Goal: Navigation & Orientation: Find specific page/section

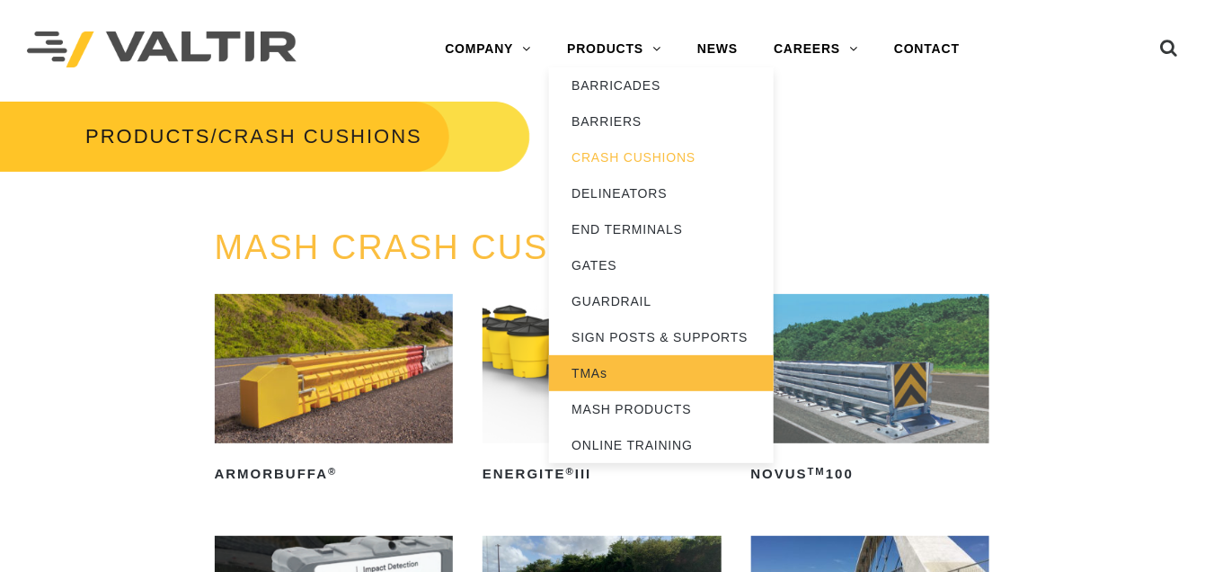
click at [596, 366] on link "TMAs" at bounding box center [661, 373] width 225 height 36
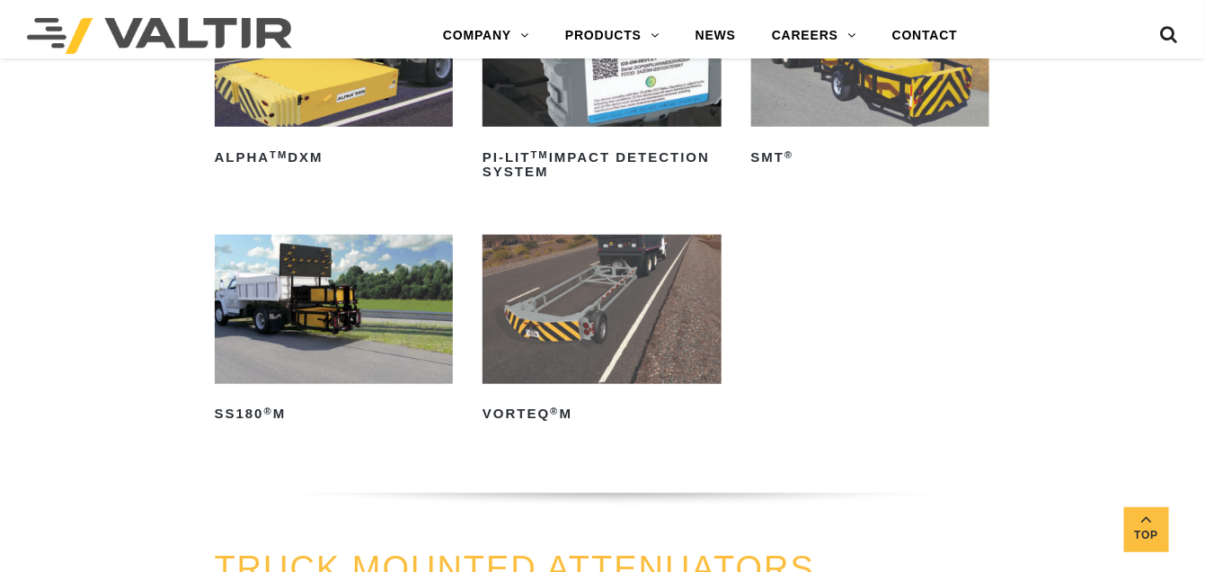
scroll to position [359, 0]
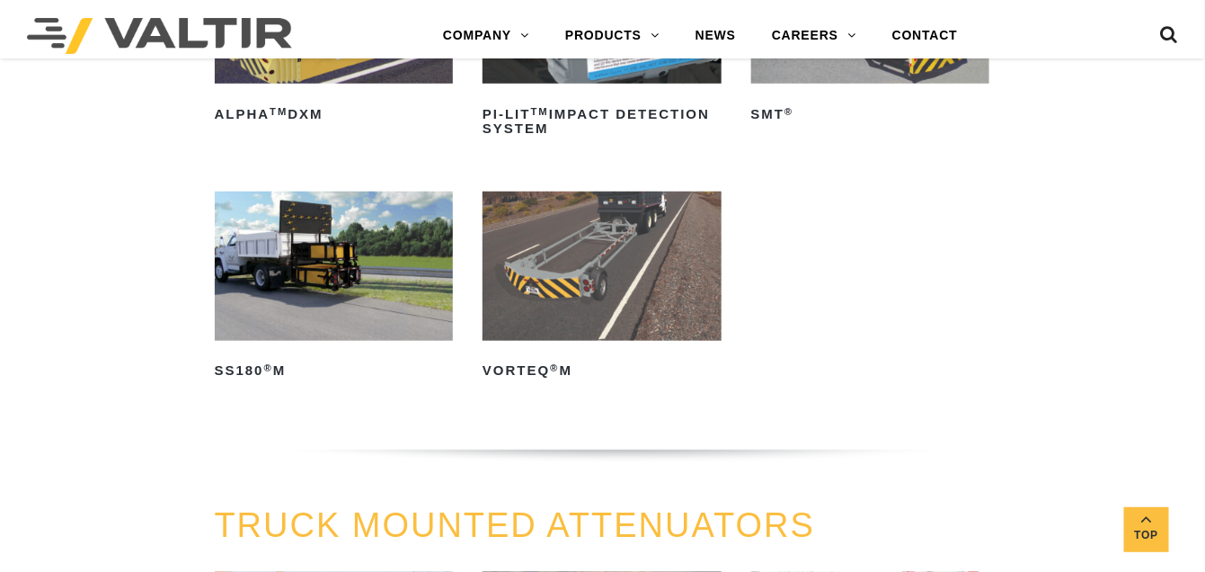
click at [297, 291] on img at bounding box center [334, 265] width 239 height 149
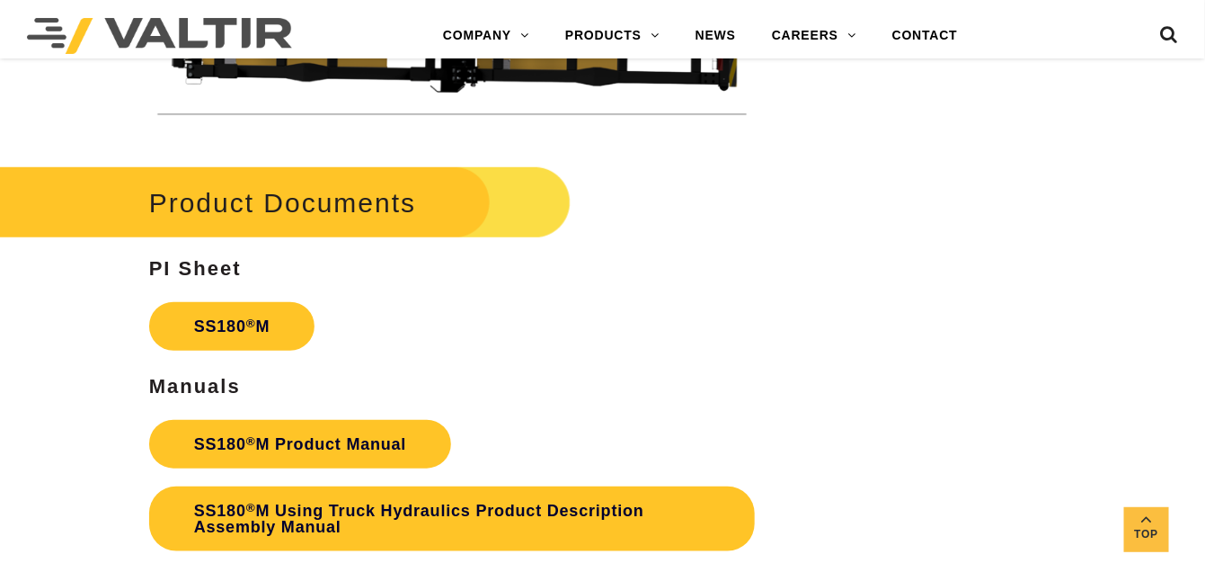
scroll to position [4942, 0]
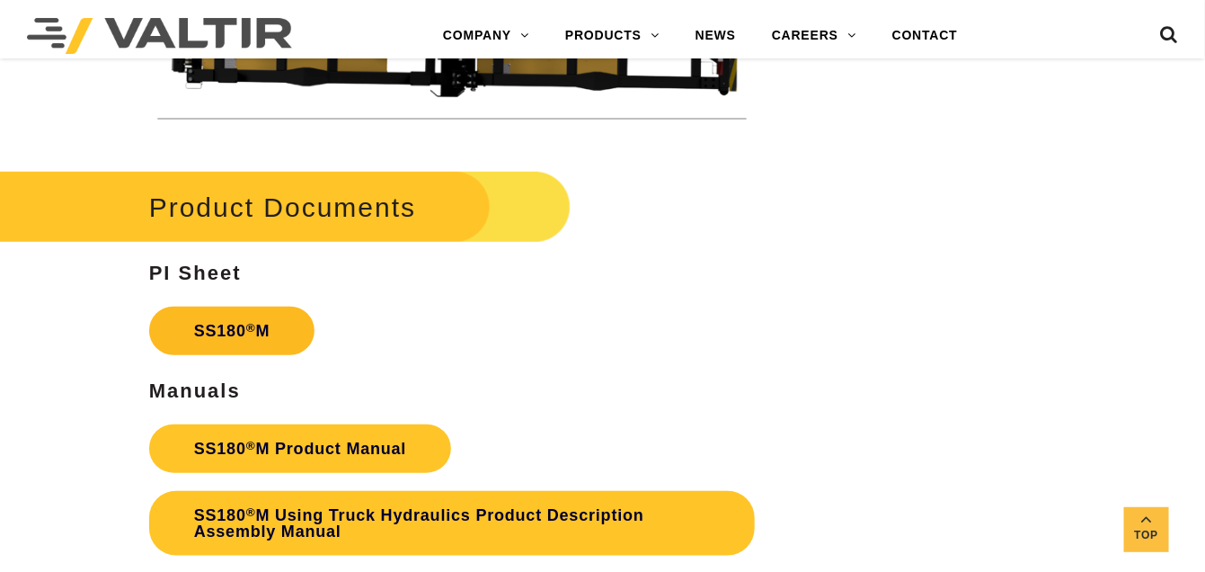
click at [217, 329] on link "SS180 ® M" at bounding box center [232, 330] width 166 height 49
